Goal: Task Accomplishment & Management: Complete application form

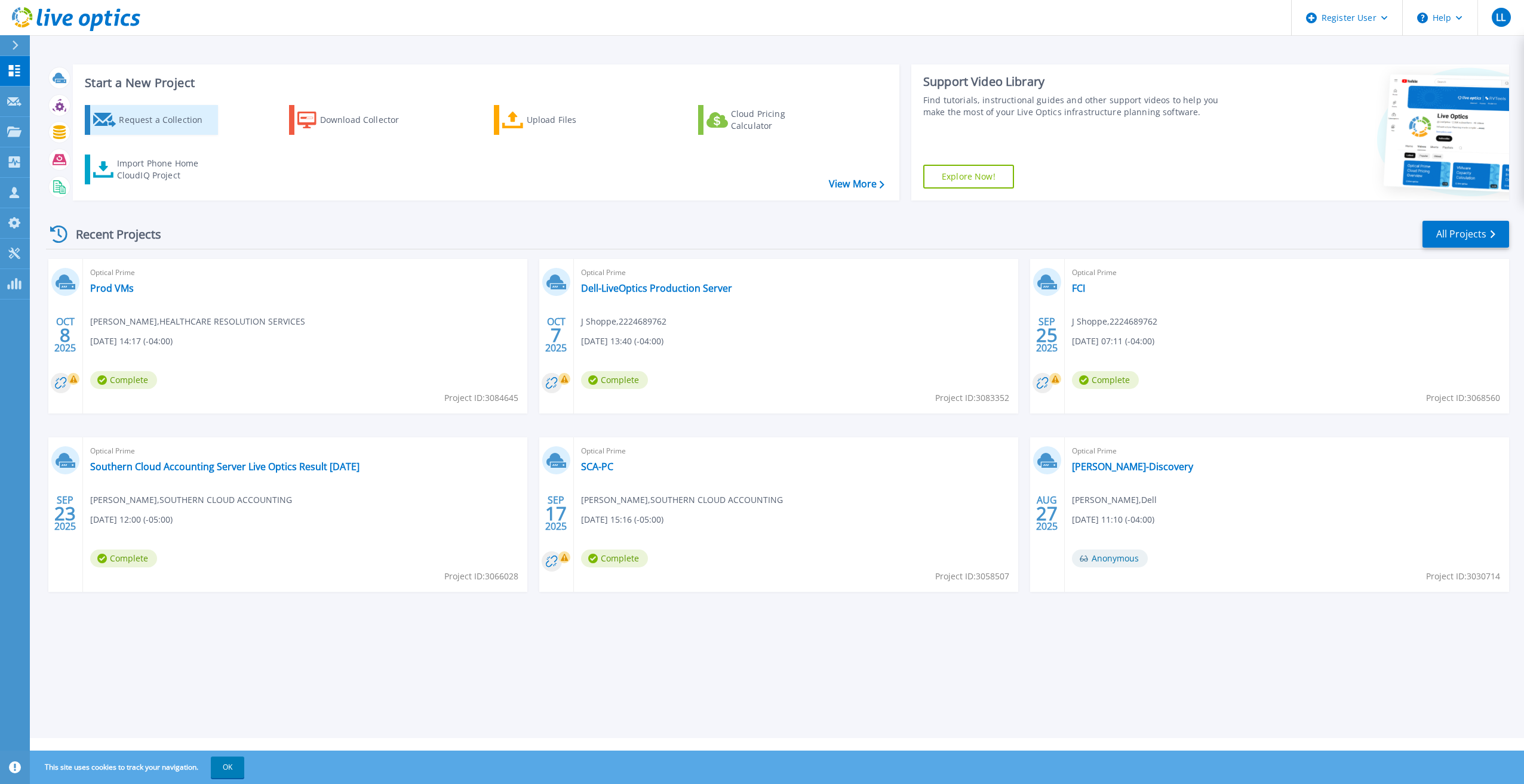
click at [150, 121] on div "Request a Collection" at bounding box center [166, 120] width 95 height 24
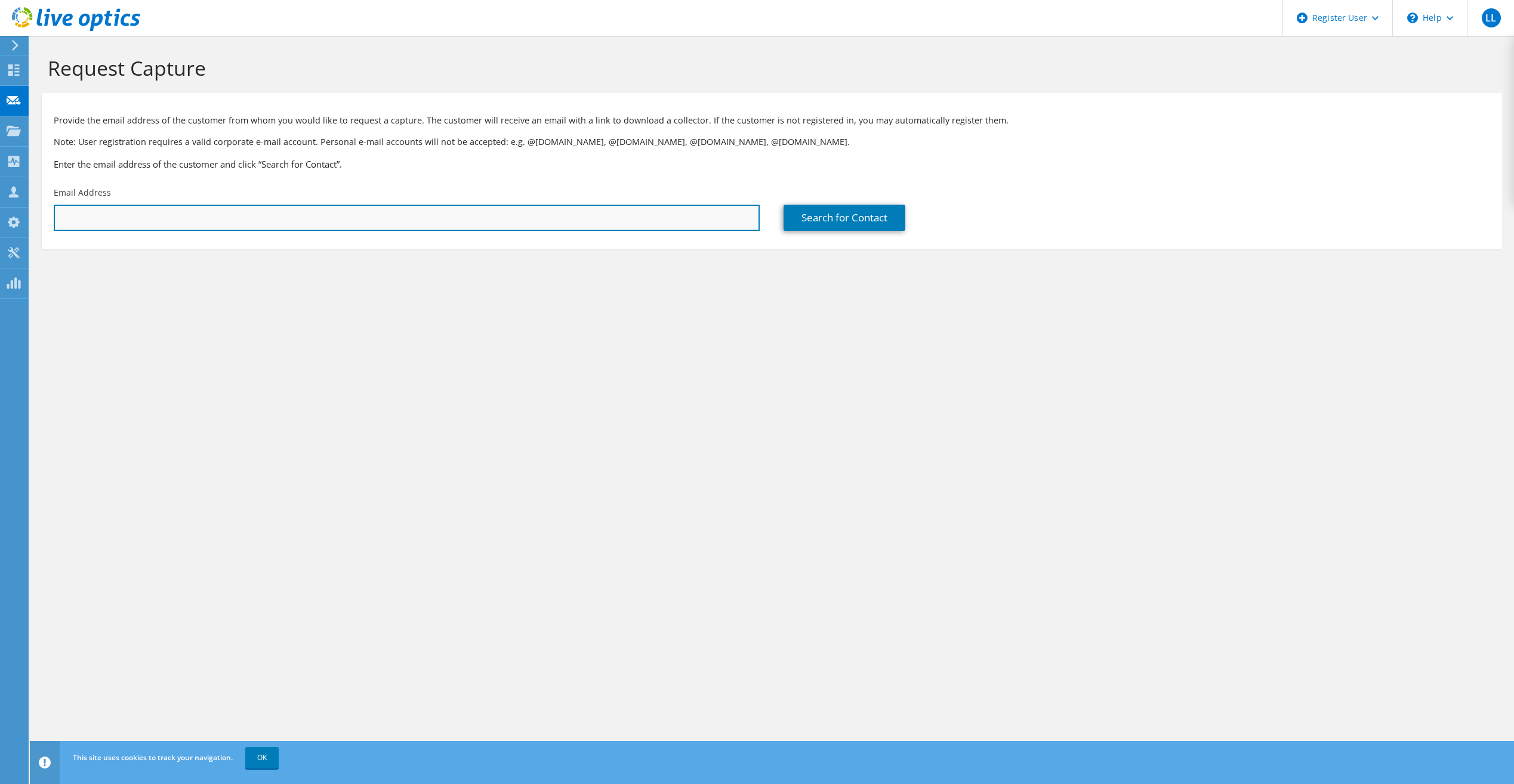
click at [434, 215] on input "text" at bounding box center [406, 218] width 706 height 26
paste input "REDHEAD TECHNOLOGIES"
type input "REDHEAD TECHNOLOGIES"
drag, startPoint x: 409, startPoint y: 217, endPoint x: -591, endPoint y: 439, distance: 1024.3
click at [0, 439] on html "LL Dell User Landon Lamblez Landon.Lamblez@dell.com Dell My Profile Log Out \n …" at bounding box center [757, 392] width 1514 height 784
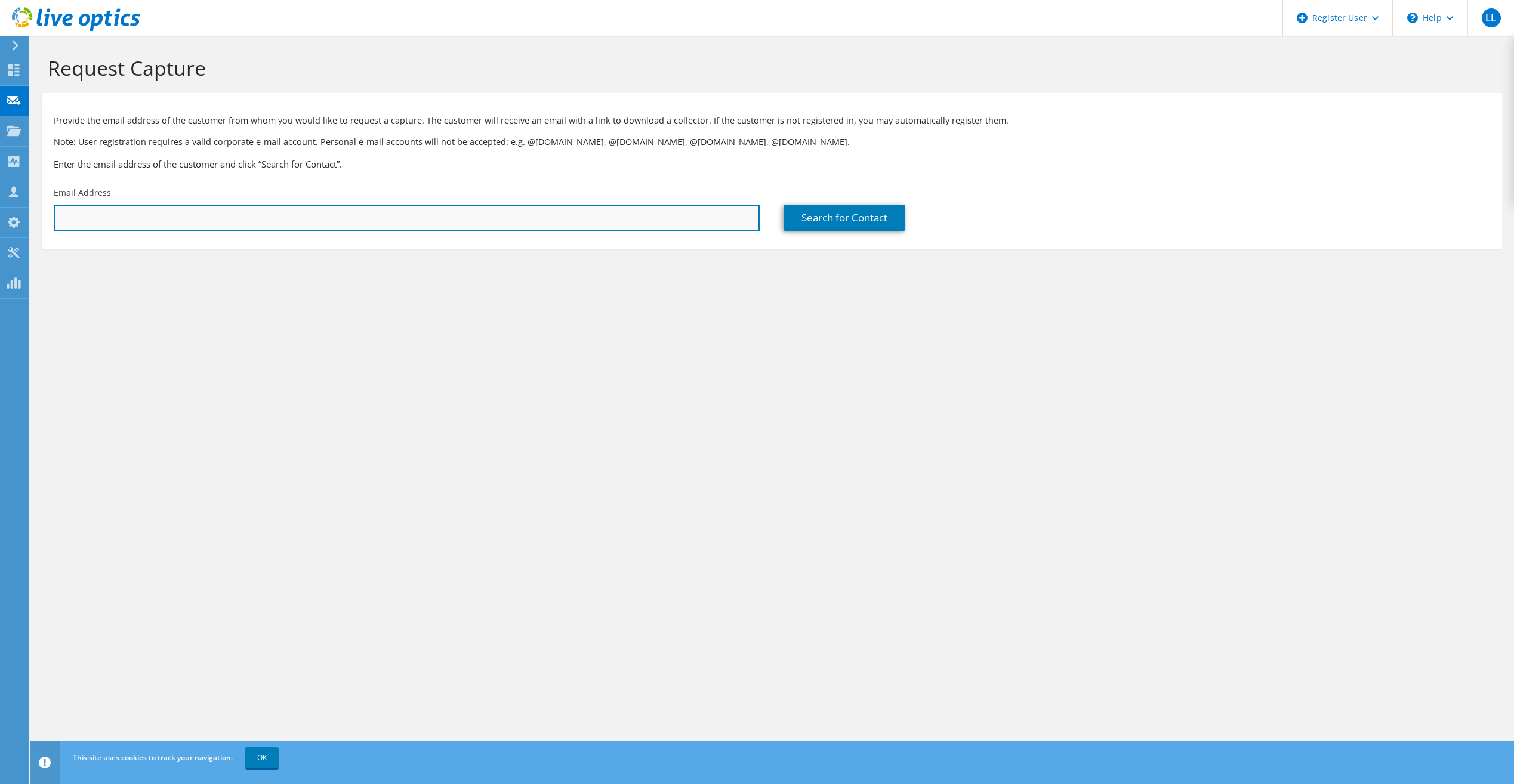
click at [241, 210] on input "text" at bounding box center [406, 218] width 706 height 26
click at [183, 223] on input "doug@redheadtechnologies.com" at bounding box center [406, 218] width 706 height 26
click at [80, 219] on input "doug@redheadtechnologies.com" at bounding box center [406, 218] width 706 height 26
drag, startPoint x: 9, startPoint y: 210, endPoint x: -591, endPoint y: 418, distance: 635.0
click at [0, 418] on html "LL Dell User Landon Lamblez Landon.Lamblez@dell.com Dell My Profile Log Out \n …" at bounding box center [757, 392] width 1514 height 784
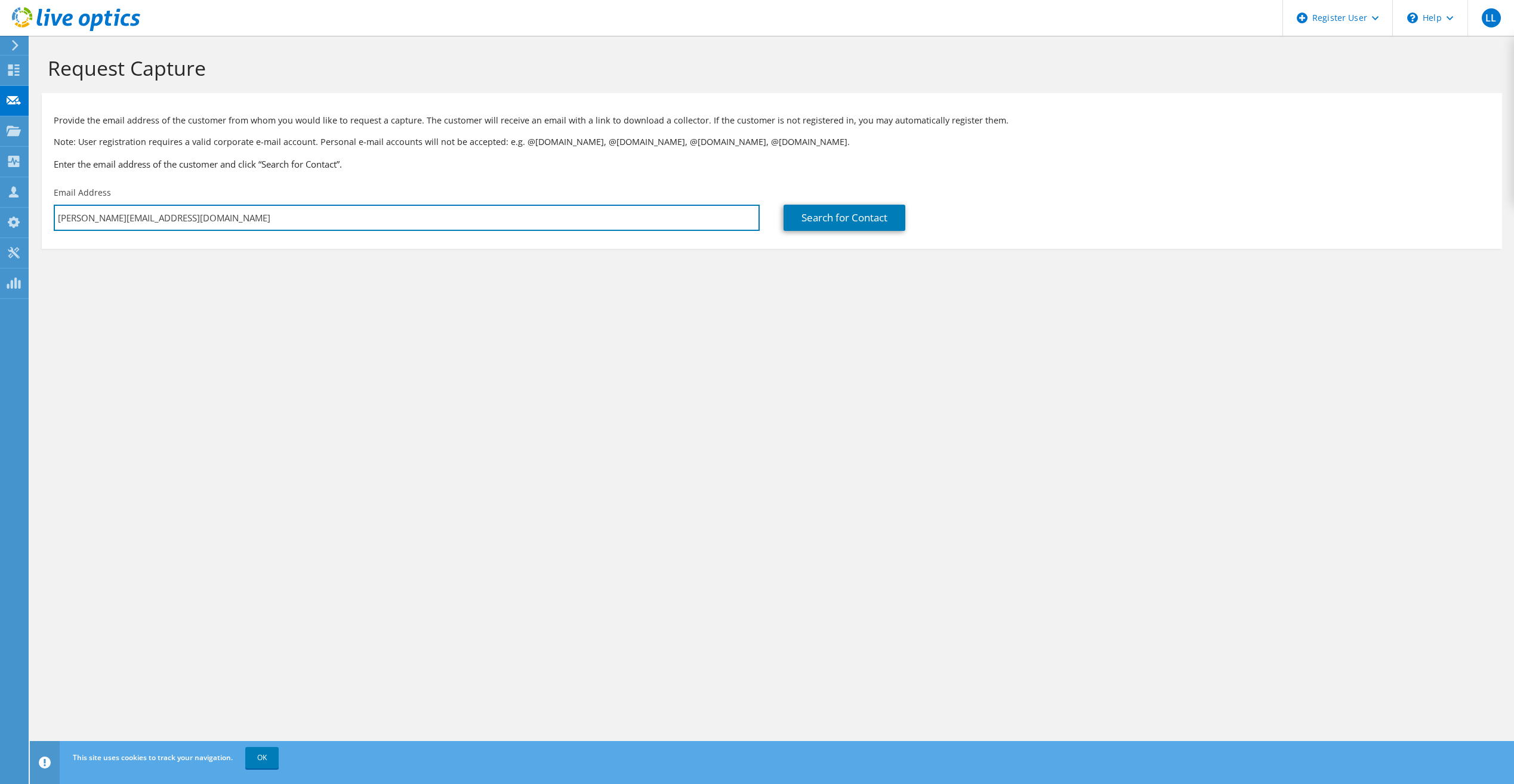
paste input "DOUG@REDHEADTECHNOLOGIES.COM"
type input "DOUG@REDHEADTECHNOLOGIES.COM"
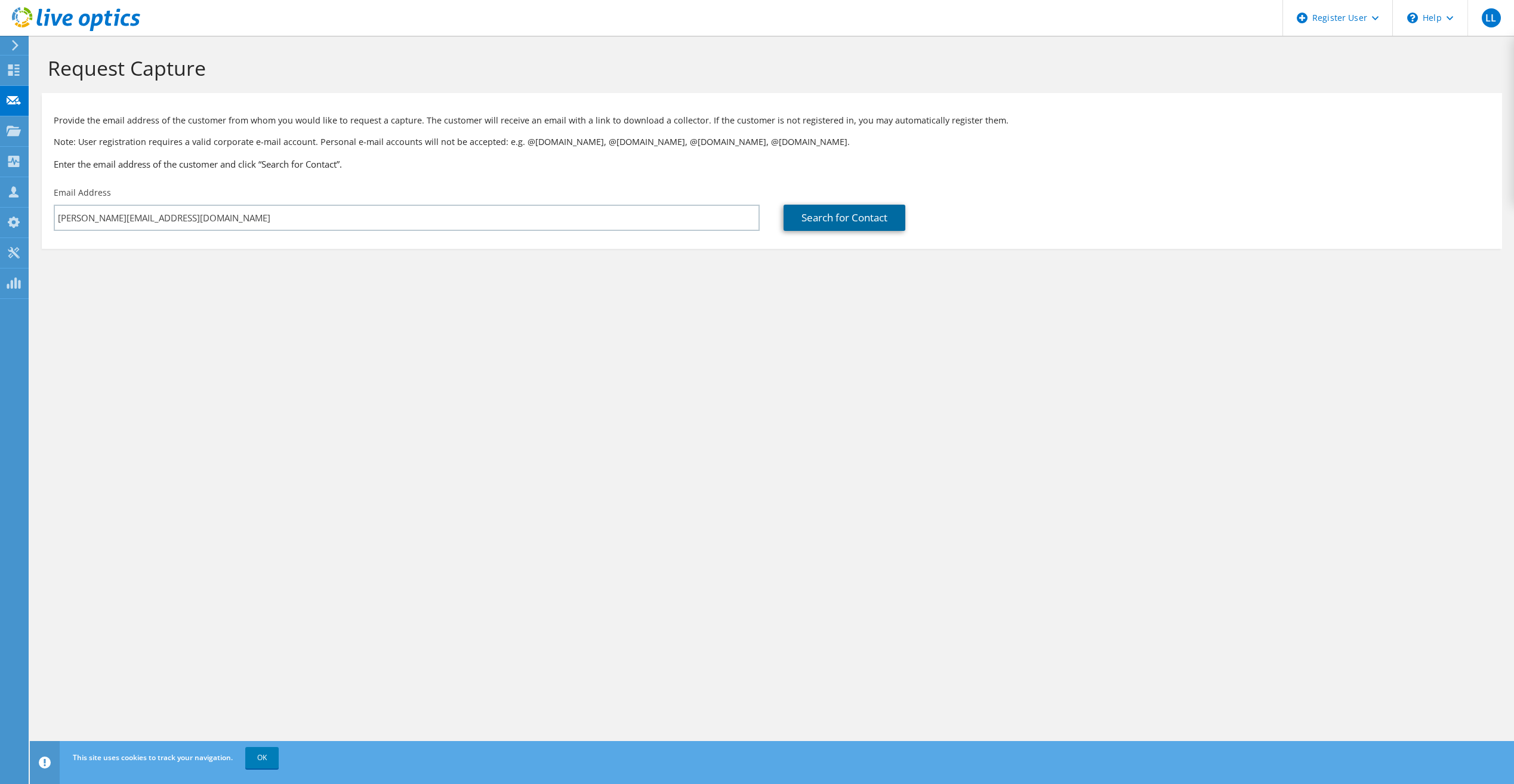
drag, startPoint x: 852, startPoint y: 215, endPoint x: 848, endPoint y: 224, distance: 9.8
click at [852, 215] on link "Search for Contact" at bounding box center [844, 218] width 122 height 26
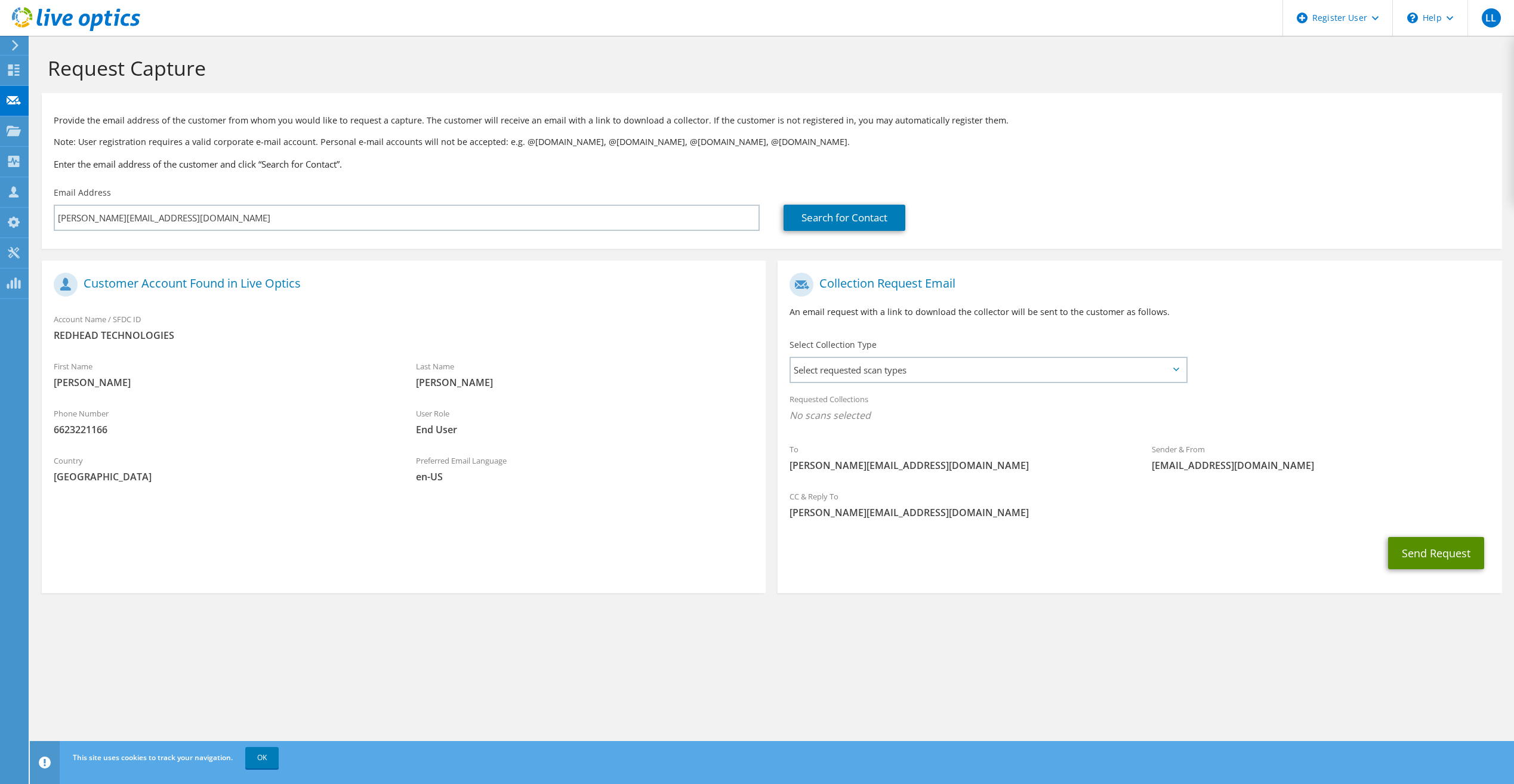
click at [1448, 552] on button "Send Request" at bounding box center [1436, 553] width 96 height 32
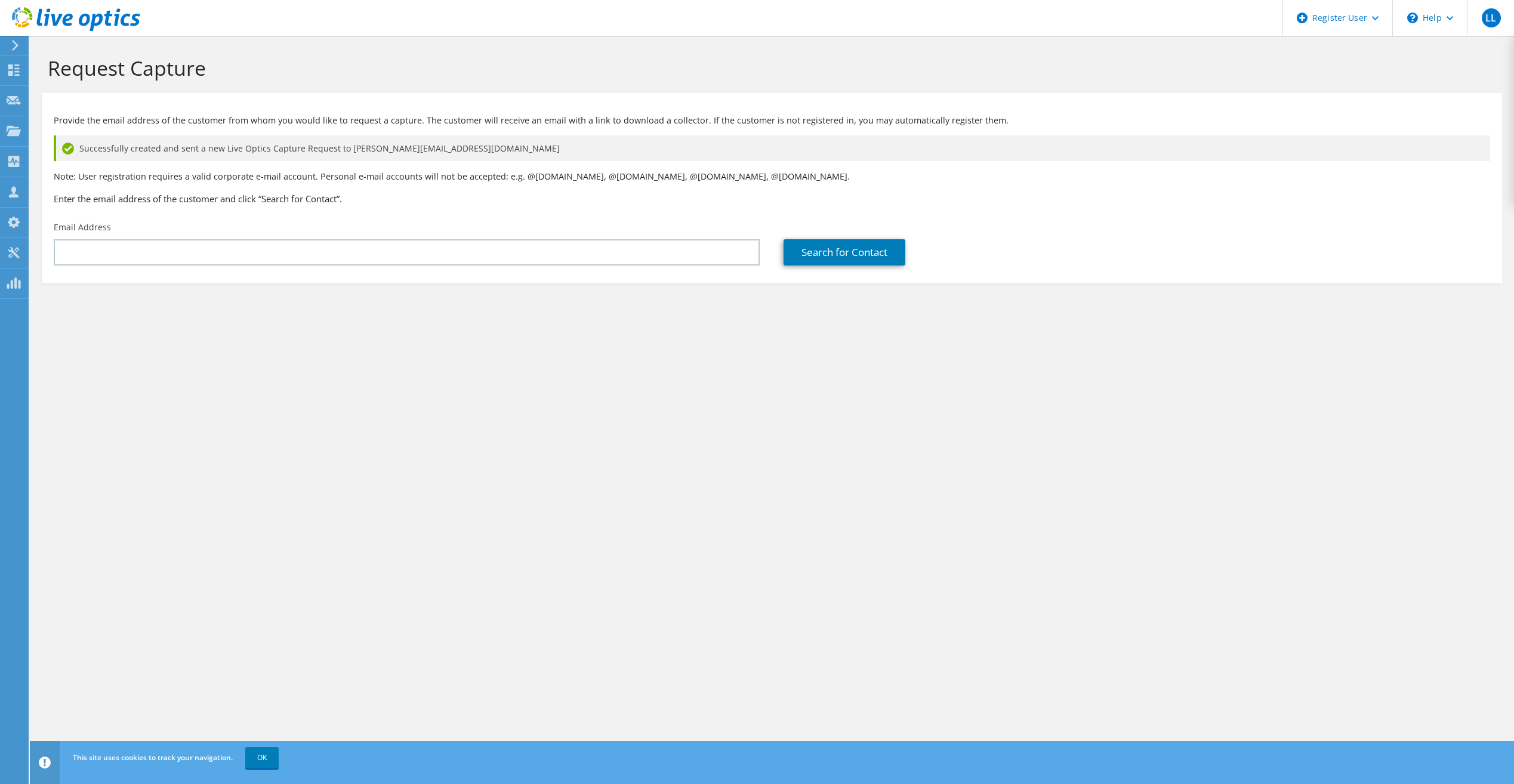
click at [598, 391] on div "Request Capture Provide the email address of the customer from whom you would l…" at bounding box center [772, 410] width 1484 height 749
